Goal: Find specific page/section: Find specific page/section

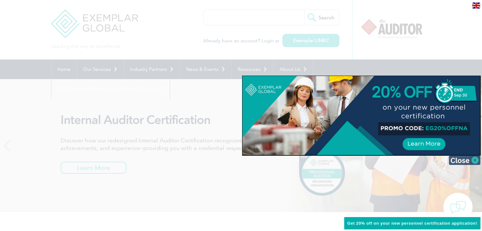
click at [473, 159] on img at bounding box center [465, 161] width 32 height 10
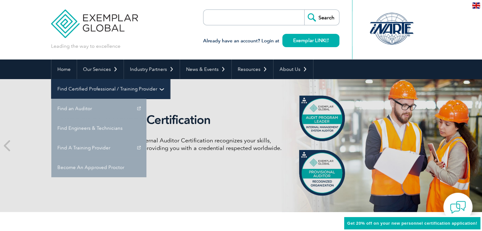
click at [170, 79] on link "Find Certified Professional / Training Provider" at bounding box center [110, 89] width 118 height 20
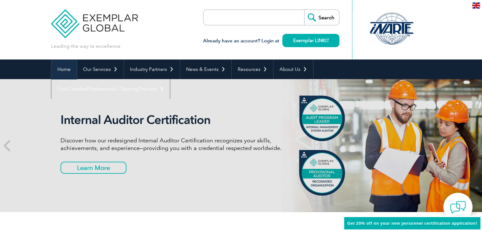
click at [65, 73] on link "Home" at bounding box center [63, 70] width 25 height 20
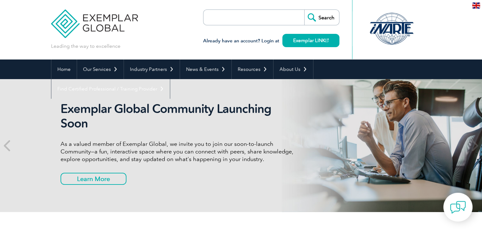
click at [475, 6] on img at bounding box center [476, 6] width 8 height 6
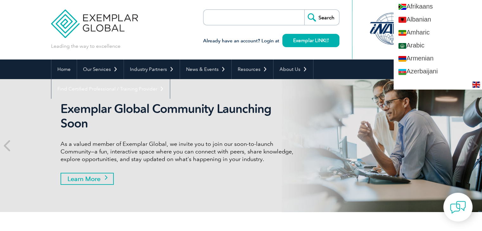
click at [80, 175] on link "Learn More" at bounding box center [87, 179] width 53 height 12
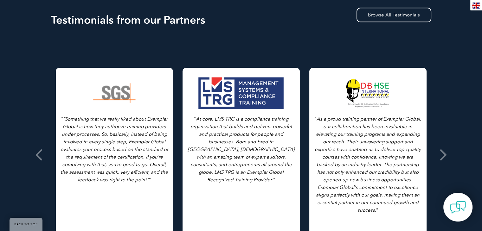
scroll to position [760, 0]
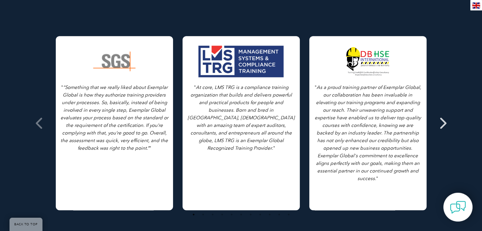
click at [442, 123] on icon at bounding box center [443, 123] width 8 height 0
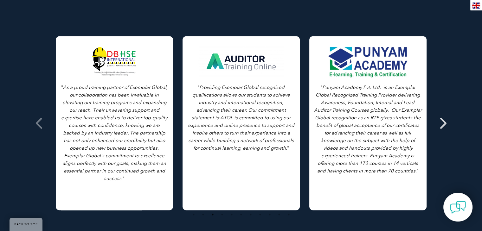
click at [442, 123] on icon at bounding box center [443, 123] width 8 height 0
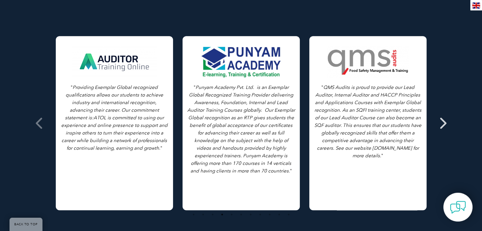
click at [442, 123] on icon at bounding box center [443, 123] width 8 height 0
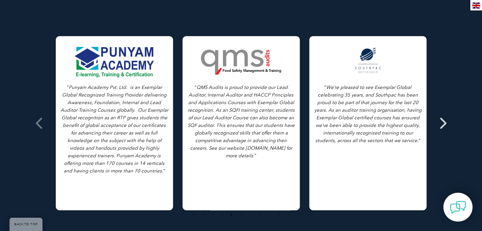
click at [442, 123] on icon at bounding box center [443, 123] width 8 height 0
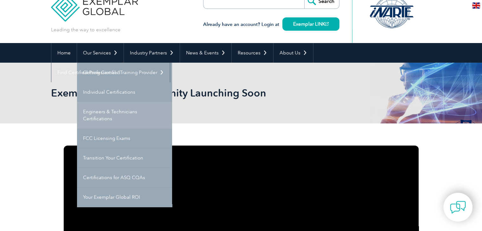
scroll to position [32, 0]
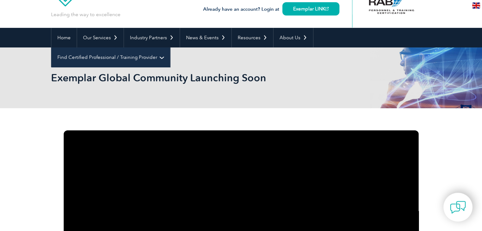
click at [170, 48] on link "Find Certified Professional / Training Provider" at bounding box center [110, 58] width 118 height 20
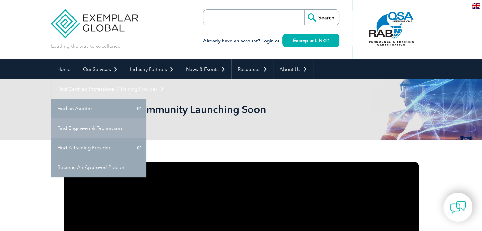
click at [146, 118] on link "Find Engineers & Technicians" at bounding box center [98, 128] width 95 height 20
